Goal: Task Accomplishment & Management: Manage account settings

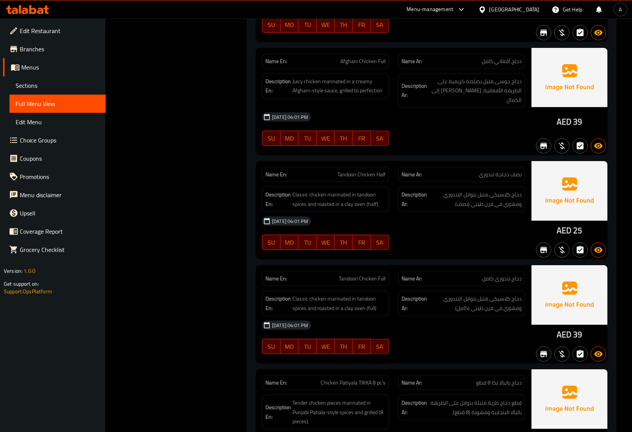
scroll to position [5130, 0]
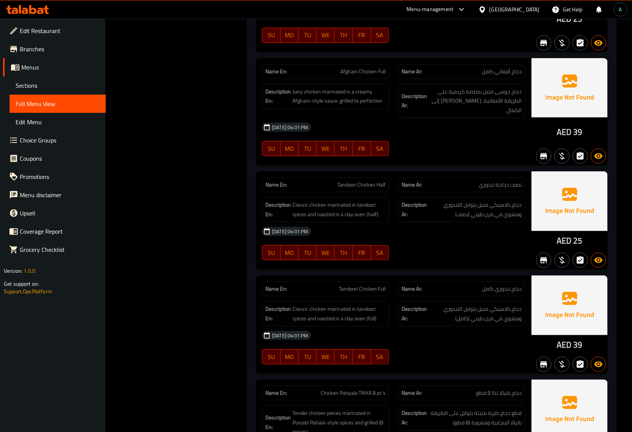
click at [365, 181] on span "Tandoori Chicken Half" at bounding box center [361, 185] width 48 height 8
copy span "Tandoori Chicken Half"
click at [361, 285] on span "Tandoori Chicken Full" at bounding box center [362, 289] width 47 height 8
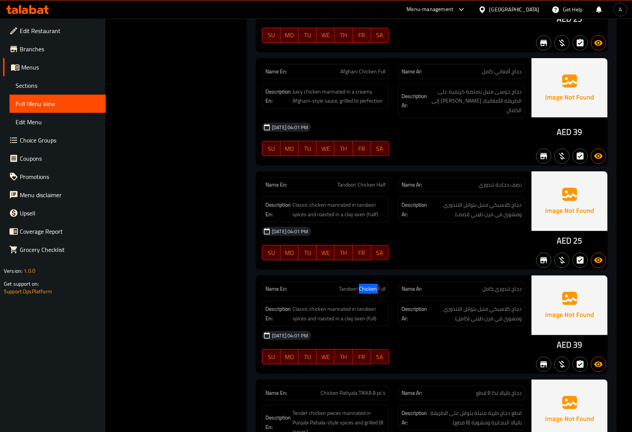
click at [361, 285] on span "Tandoori Chicken Full" at bounding box center [362, 289] width 47 height 8
copy span "Tandoori Chicken Full"
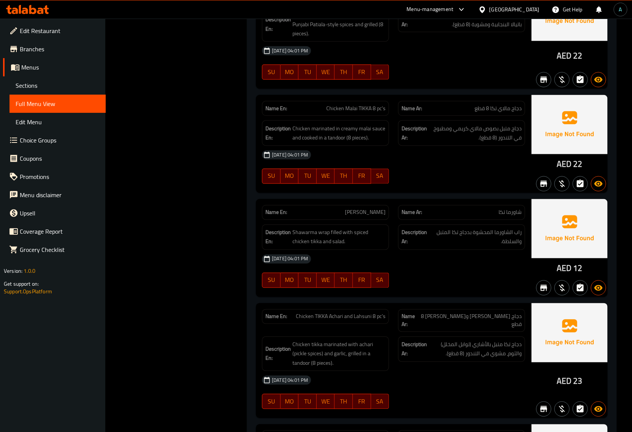
scroll to position [5557, 0]
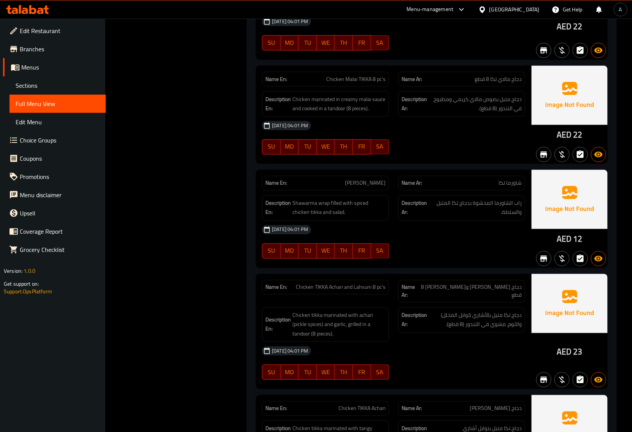
click at [357, 283] on span "Chicken TIKKA Achari and Lahsuni 8 pc's" at bounding box center [341, 287] width 90 height 8
copy span "Chicken TIKKA Achari and Lahsuni 8 pc's"
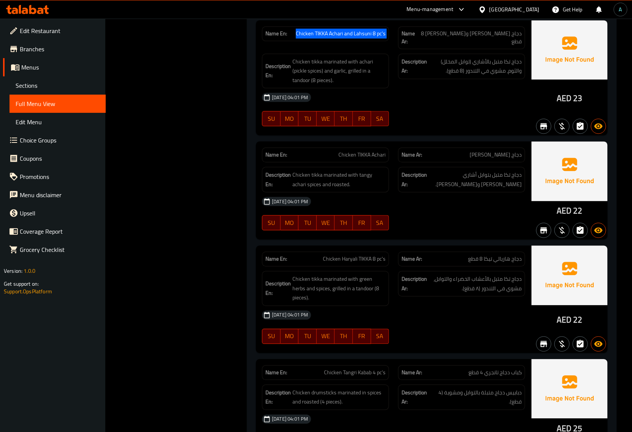
scroll to position [5842, 0]
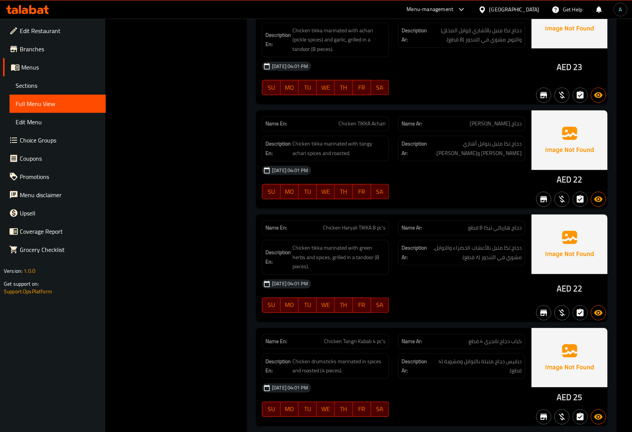
click at [356, 224] on span "Chicken Haryali TIKKA 8 pc's" at bounding box center [354, 228] width 63 height 8
copy span "Chicken Haryali TIKKA 8 pc's"
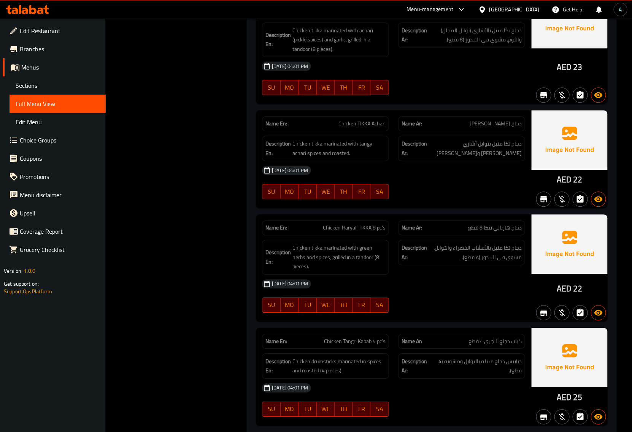
click at [381, 334] on div "Name En: Chicken Tangri Kabab 4 pc's" at bounding box center [325, 341] width 127 height 15
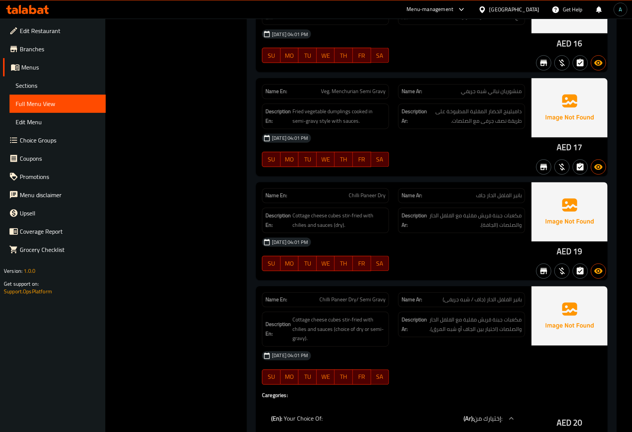
scroll to position [8154, 0]
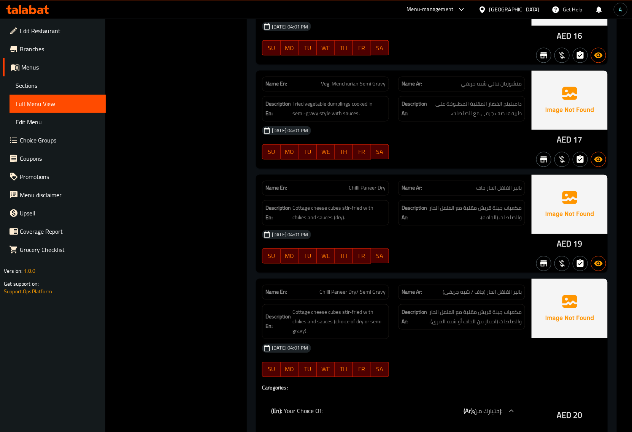
click at [364, 184] on span "Chilli Paneer Dry" at bounding box center [366, 188] width 37 height 8
copy span "Chilli Paneer Dry"
click at [341, 288] on span "Chilli Paneer Dry/ Semi Gravy" at bounding box center [352, 292] width 66 height 8
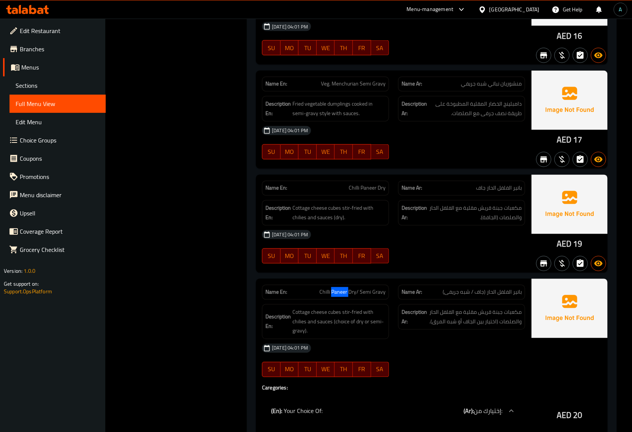
click at [341, 288] on span "Chilli Paneer Dry/ Semi Gravy" at bounding box center [352, 292] width 66 height 8
copy span "Chilli Paneer Dry/ Semi Gravy"
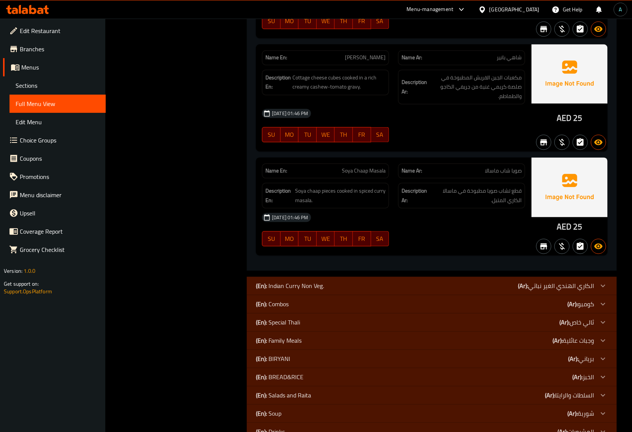
scroll to position [12007, 0]
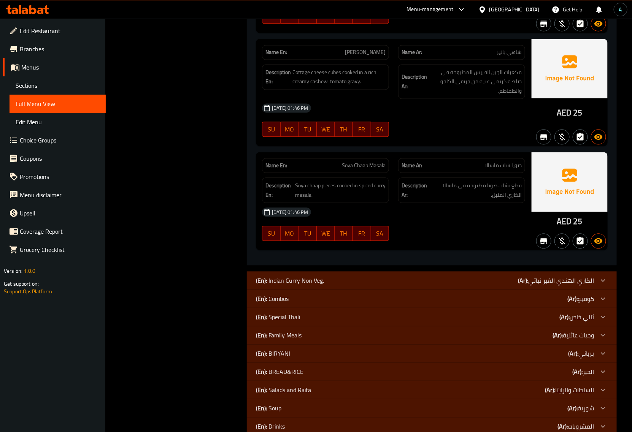
click at [403, 203] on div "[DATE] 01:46 PM SU MO TU WE TH FR SA" at bounding box center [393, 224] width 272 height 43
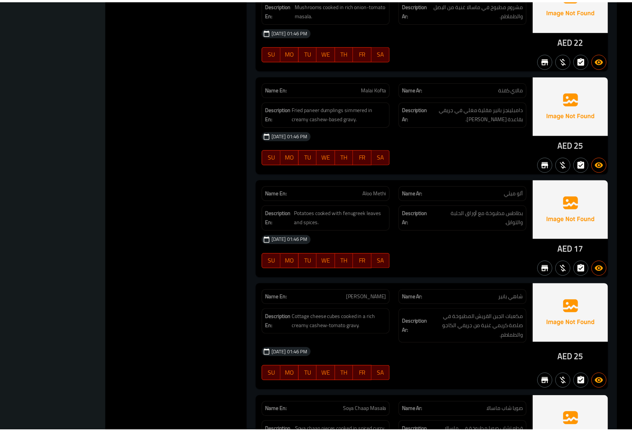
scroll to position [11970, 0]
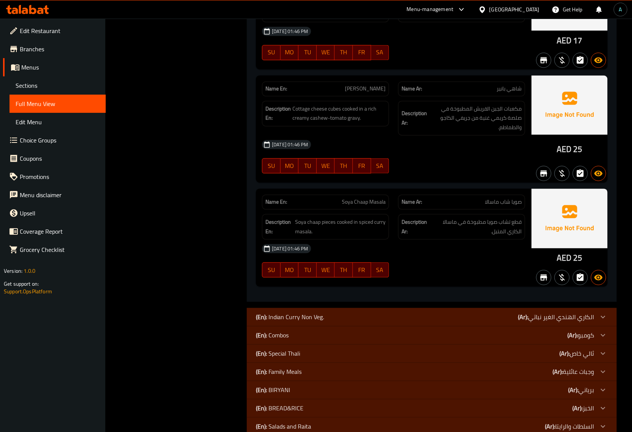
click at [289, 308] on div "(En): Indian Curry Non Veg. (Ar): الكاري الهندي الغير نباتي" at bounding box center [432, 317] width 370 height 18
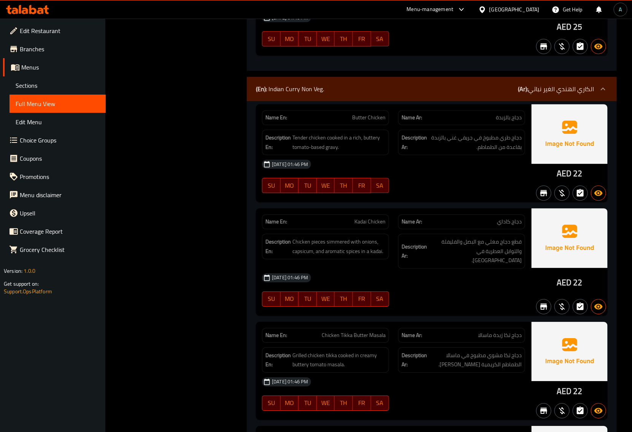
scroll to position [12208, 0]
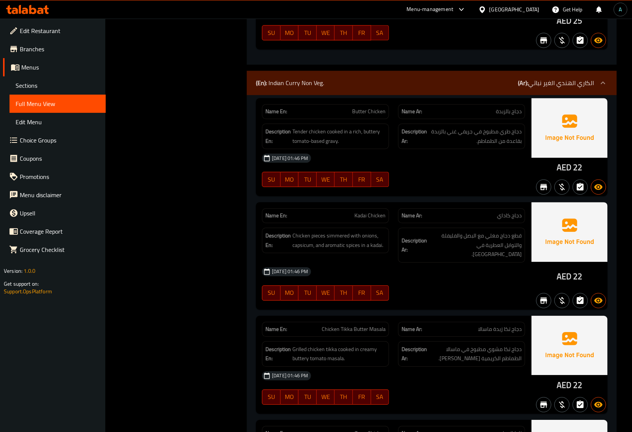
click at [374, 212] on span "Kadai Chicken" at bounding box center [369, 216] width 31 height 8
copy span "Kadai Chicken"
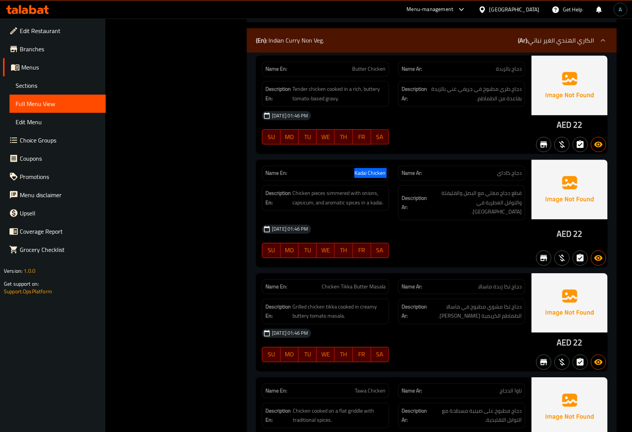
scroll to position [12350, 0]
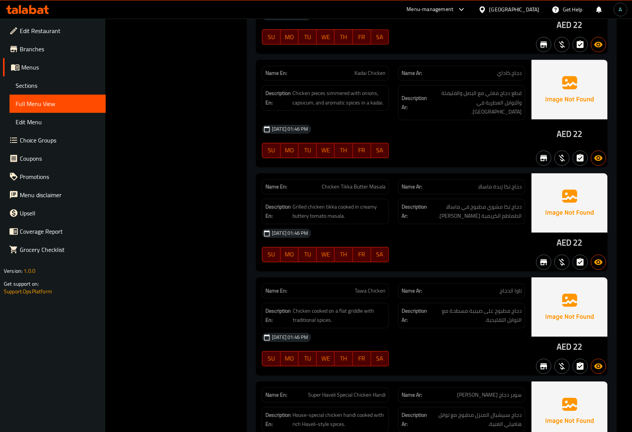
click at [364, 287] on span "Tawa Chicken" at bounding box center [370, 291] width 31 height 8
copy span "Tawa Chicken"
click at [361, 391] on span "Super Haveli Special Chicken Handi" at bounding box center [347, 395] width 78 height 8
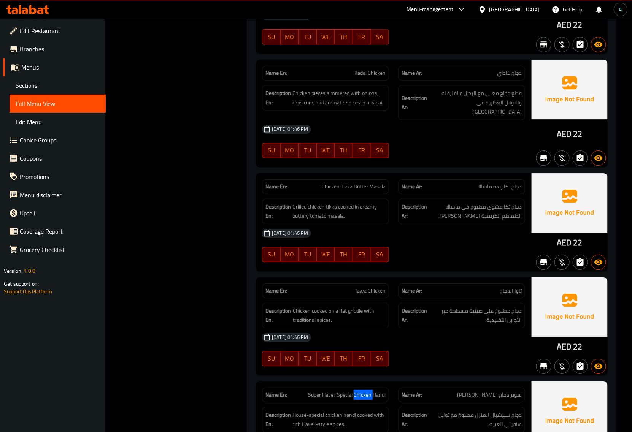
click at [361, 391] on span "Super Haveli Special Chicken Handi" at bounding box center [347, 395] width 78 height 8
copy span "Super Haveli Special Chicken Handi"
